Goal: Check status: Check status

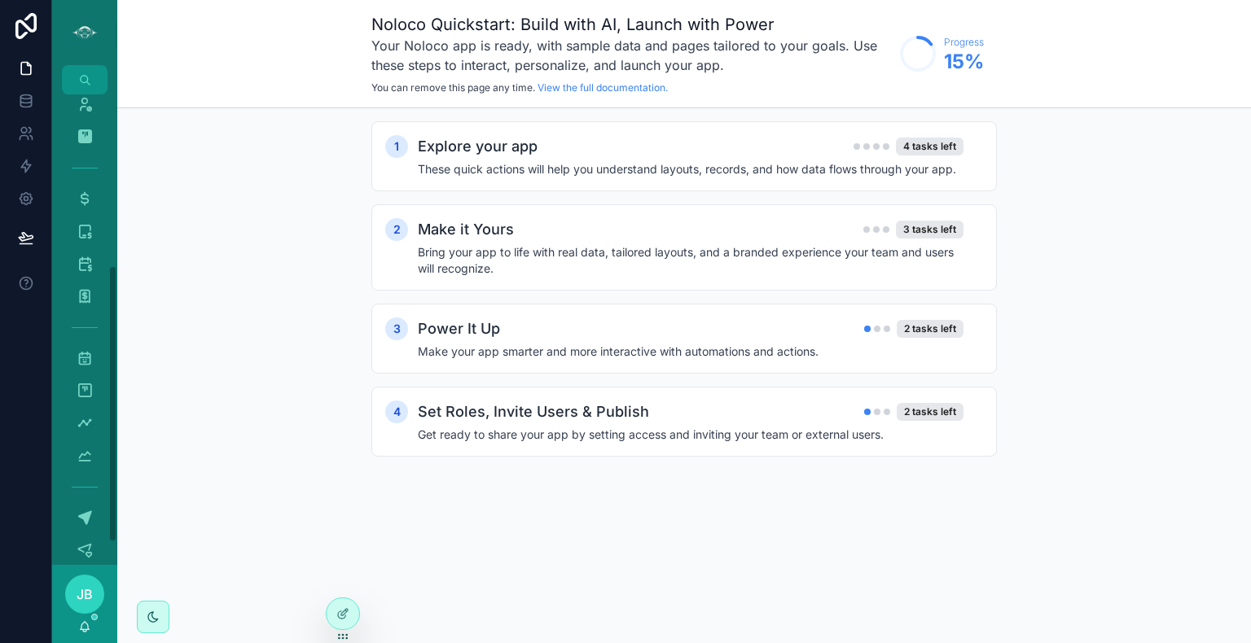
scroll to position [298, 0]
click at [85, 273] on icon "scrollable content" at bounding box center [85, 272] width 16 height 16
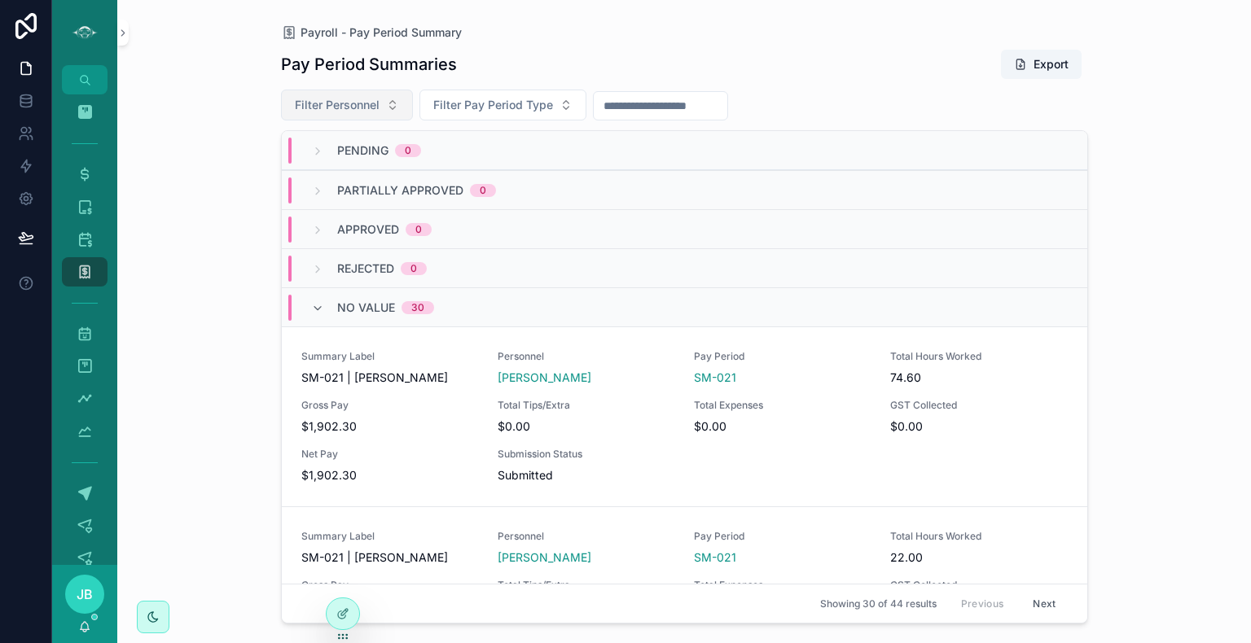
click at [365, 99] on span "Filter Personnel" at bounding box center [337, 105] width 85 height 16
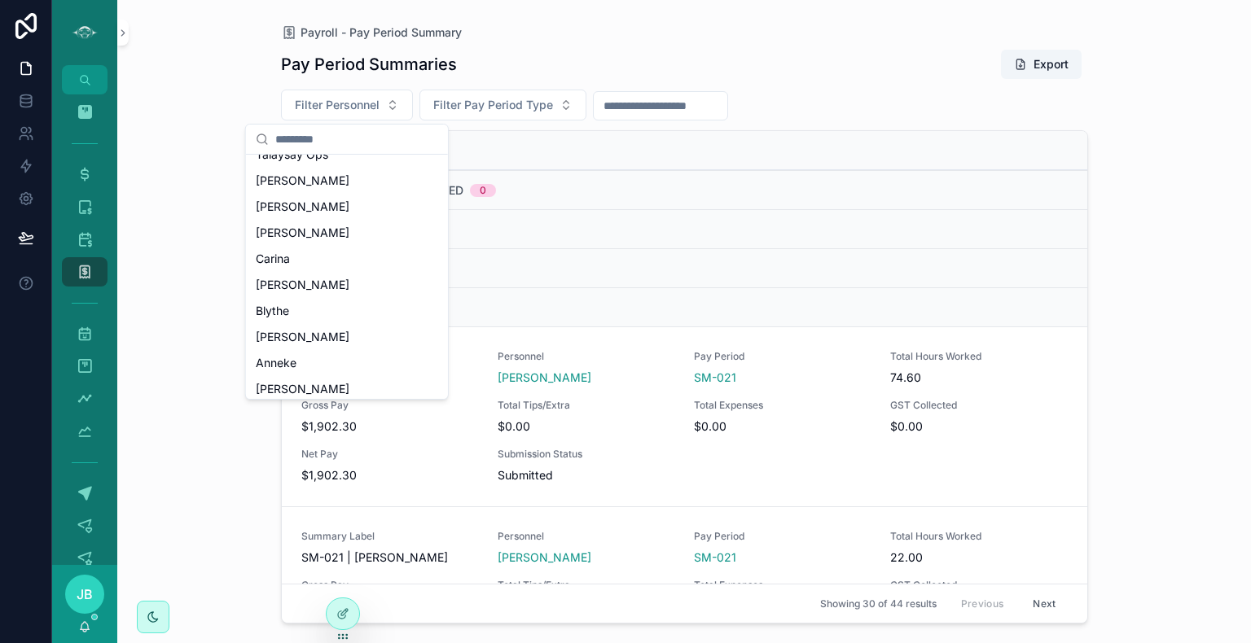
scroll to position [159, 0]
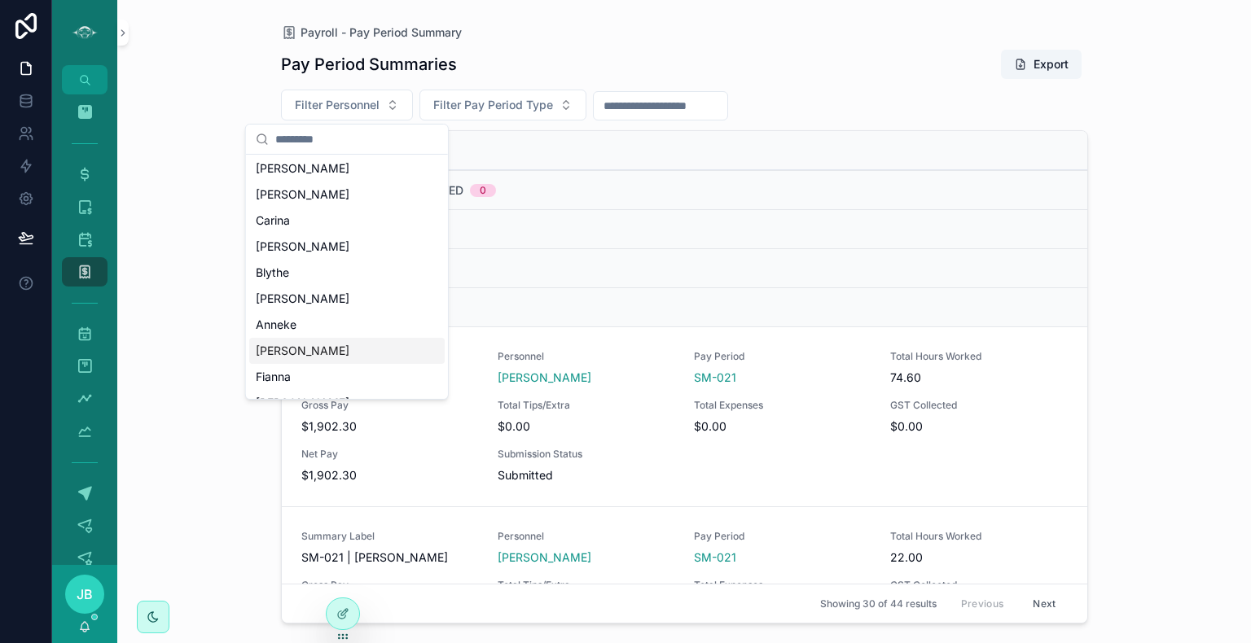
click at [305, 352] on div "[PERSON_NAME]" at bounding box center [346, 351] width 195 height 26
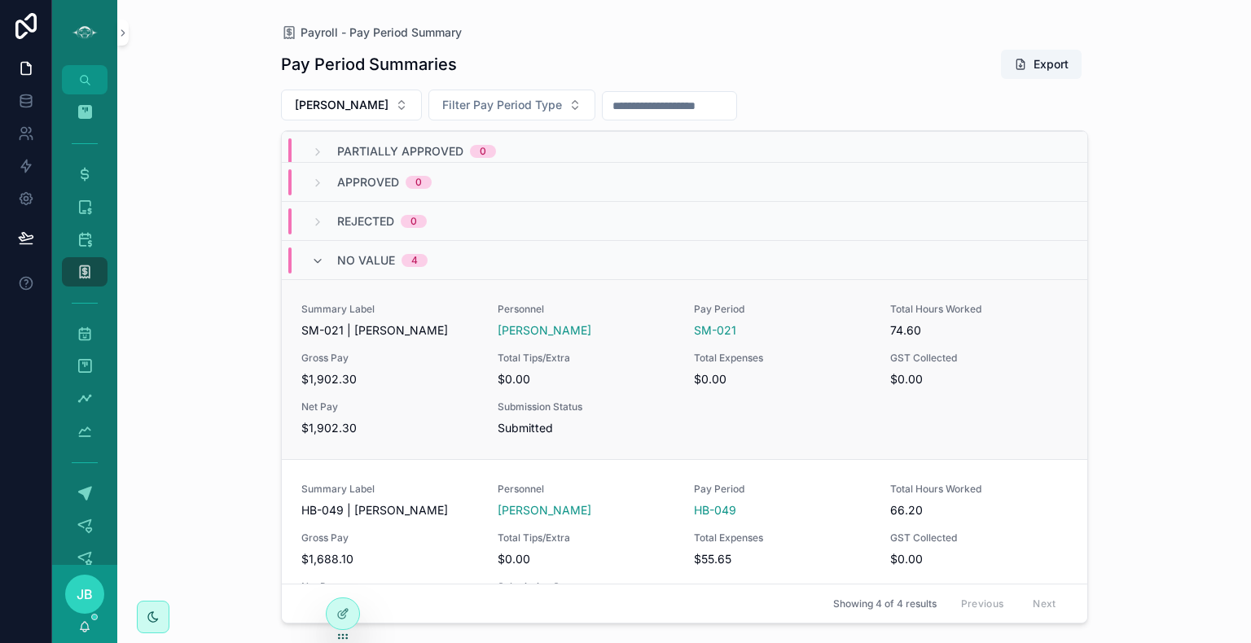
scroll to position [46, 0]
click at [590, 410] on span "Submission Status" at bounding box center [586, 408] width 177 height 13
